Goal: Find specific page/section: Find specific page/section

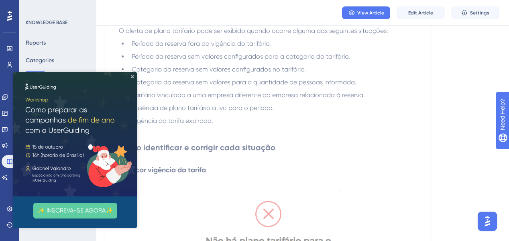
scroll to position [257, 0]
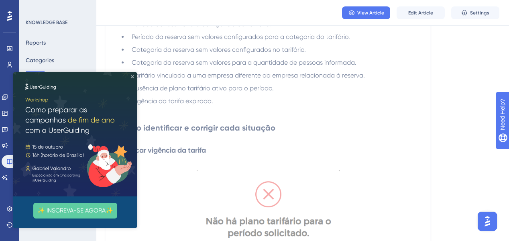
click at [133, 75] on icon "Close Preview" at bounding box center [132, 76] width 3 height 3
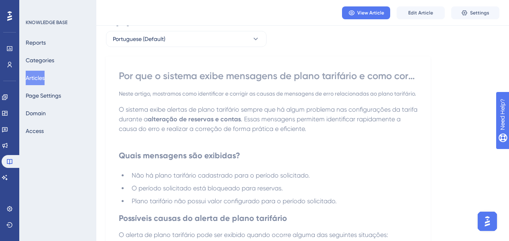
scroll to position [0, 0]
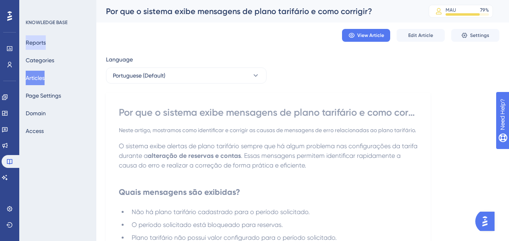
click at [41, 44] on button "Reports" at bounding box center [36, 42] width 20 height 14
